Goal: Information Seeking & Learning: Compare options

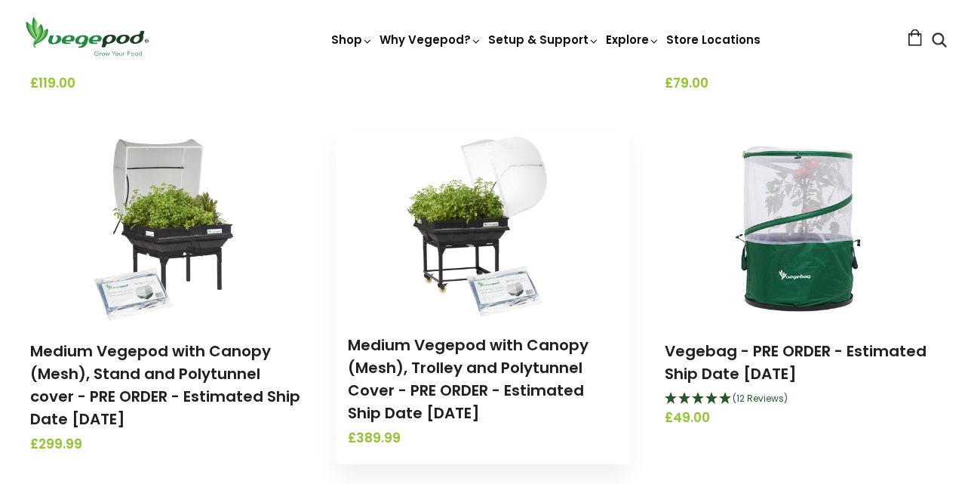
scroll to position [882, 0]
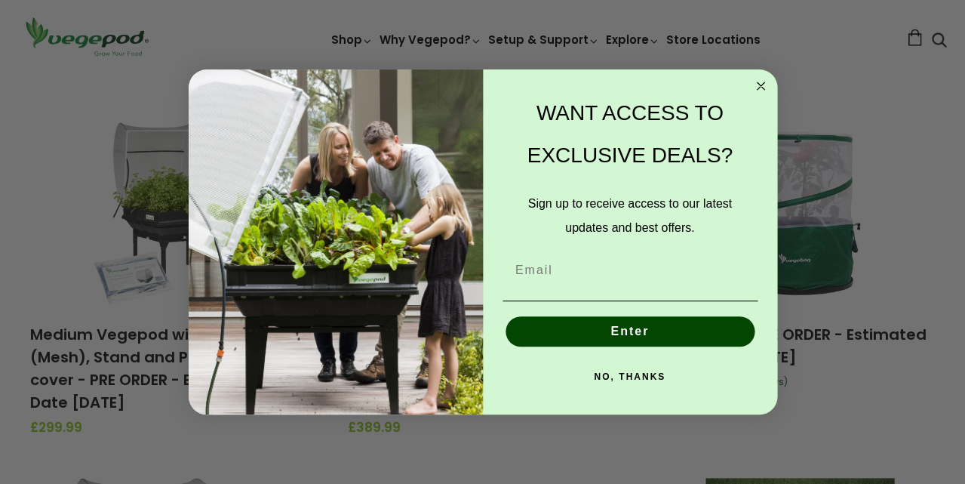
click at [756, 85] on circle "Close dialog" at bounding box center [760, 86] width 17 height 17
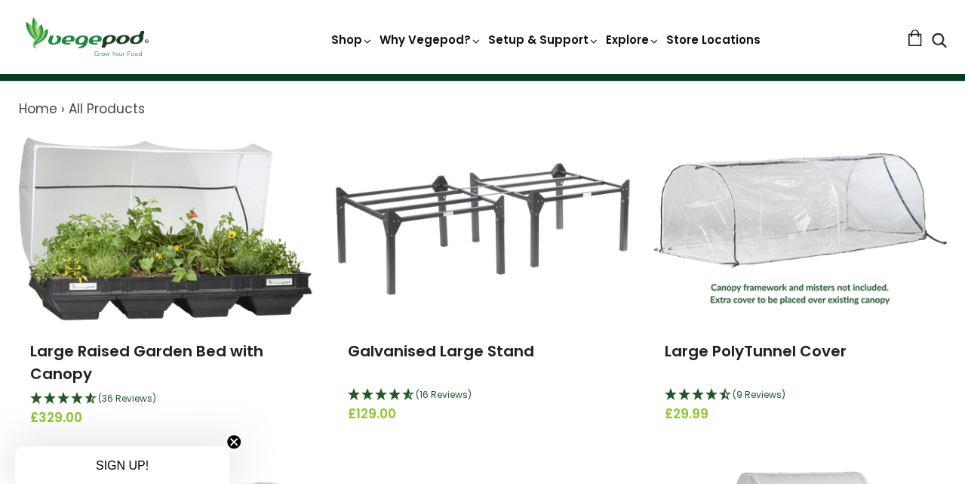
scroll to position [153, 0]
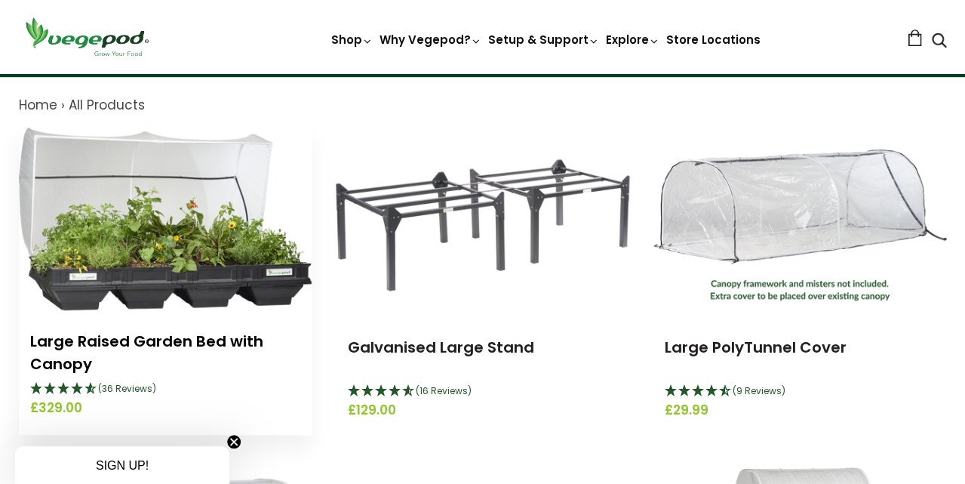
click at [221, 336] on link "Large Raised Garden Bed with Canopy" at bounding box center [146, 353] width 233 height 44
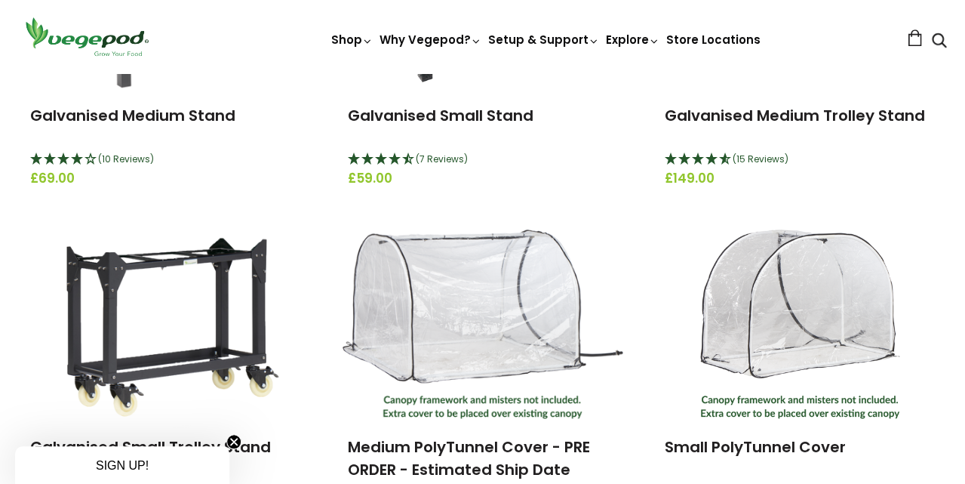
scroll to position [2697, 0]
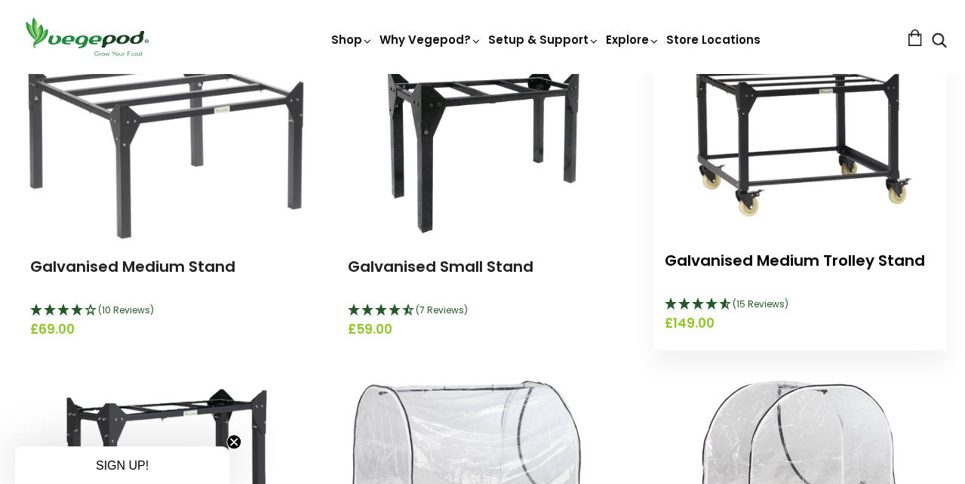
click at [713, 250] on link "Galvanised Medium Trolley Stand" at bounding box center [795, 260] width 260 height 21
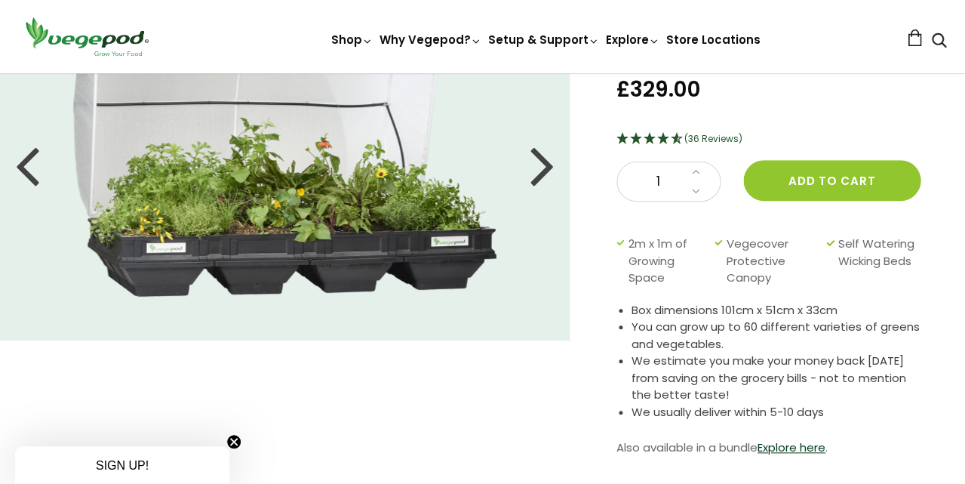
scroll to position [122, 0]
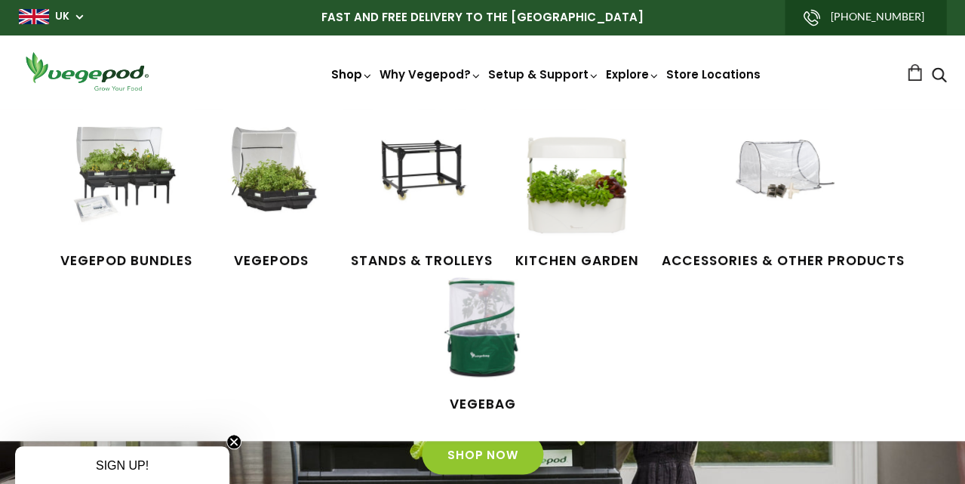
scroll to position [0, 229]
click at [159, 224] on img at bounding box center [125, 183] width 113 height 113
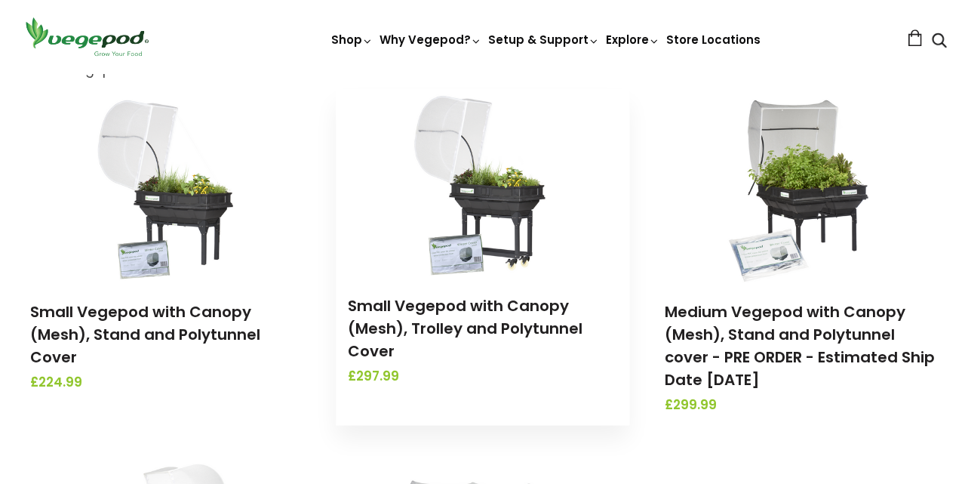
scroll to position [334, 0]
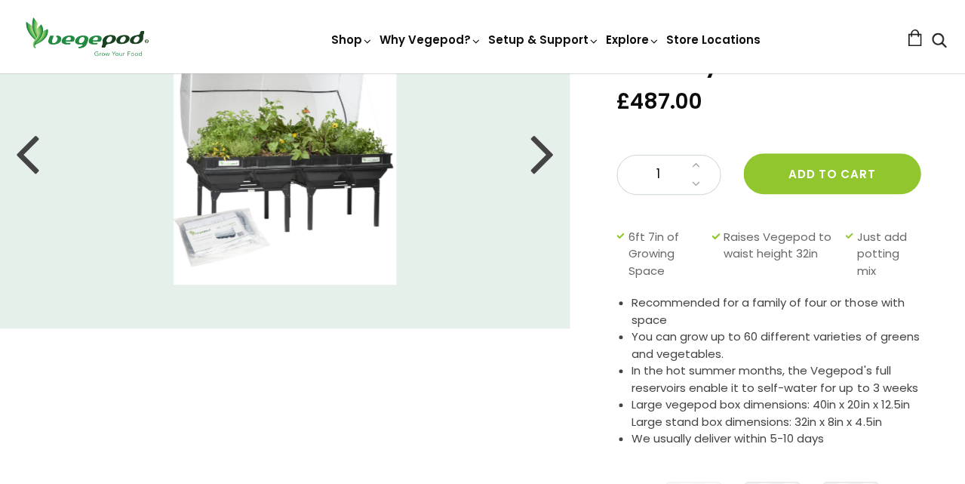
scroll to position [175, 0]
